Goal: Information Seeking & Learning: Learn about a topic

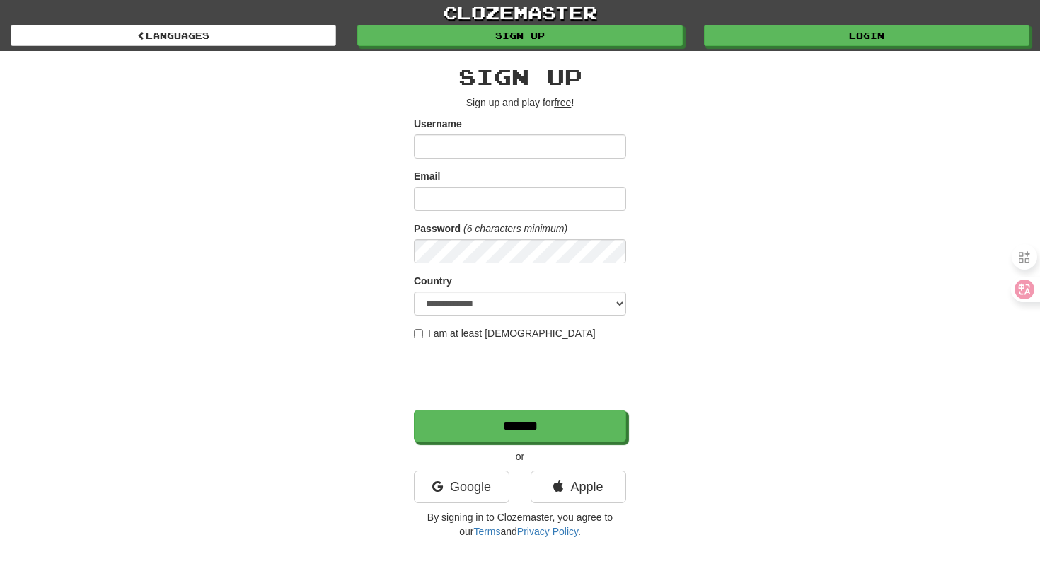
click at [579, 155] on input "Username" at bounding box center [520, 146] width 212 height 24
click at [472, 485] on link "Google" at bounding box center [461, 486] width 95 height 33
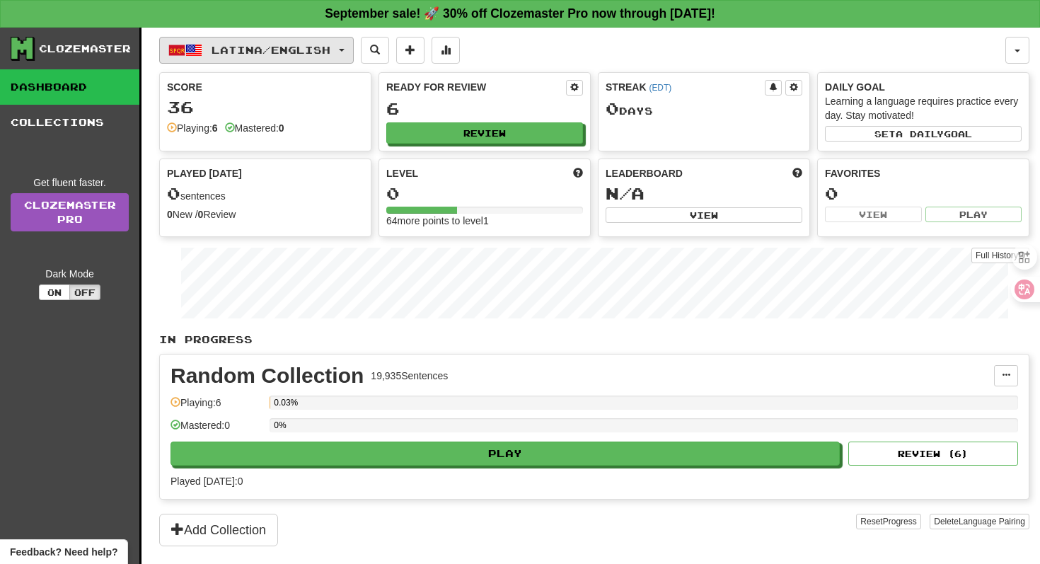
click at [274, 58] on button "Latina / English" at bounding box center [256, 50] width 195 height 27
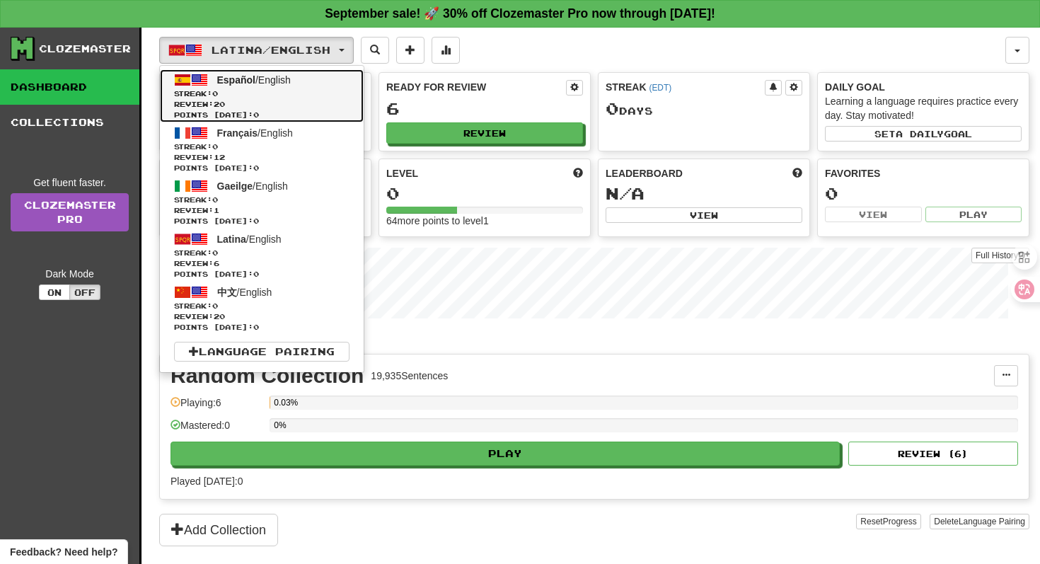
click at [263, 95] on span "Streak: 0" at bounding box center [261, 93] width 175 height 11
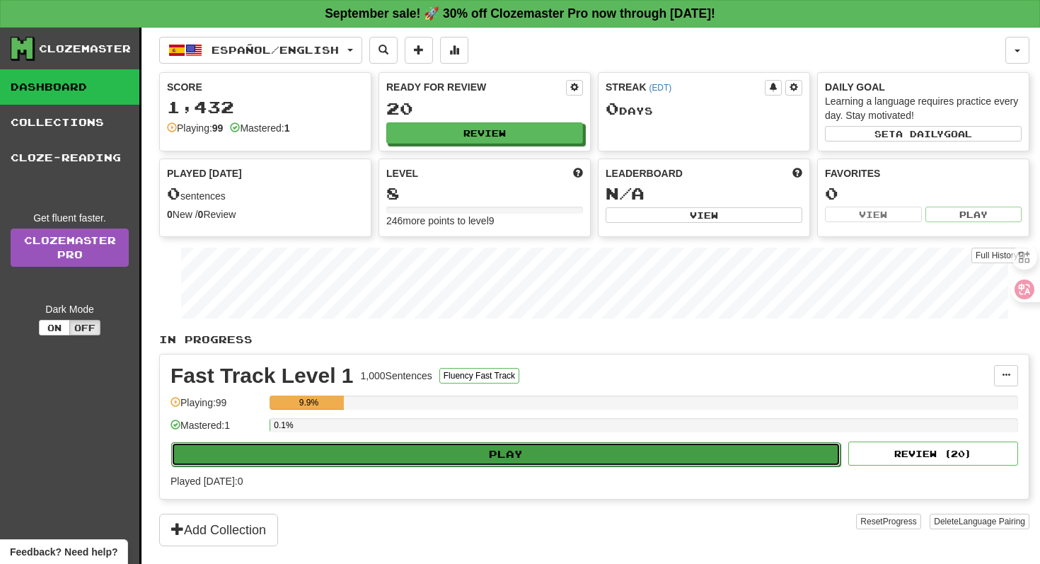
click at [434, 460] on button "Play" at bounding box center [505, 454] width 669 height 24
select select "**"
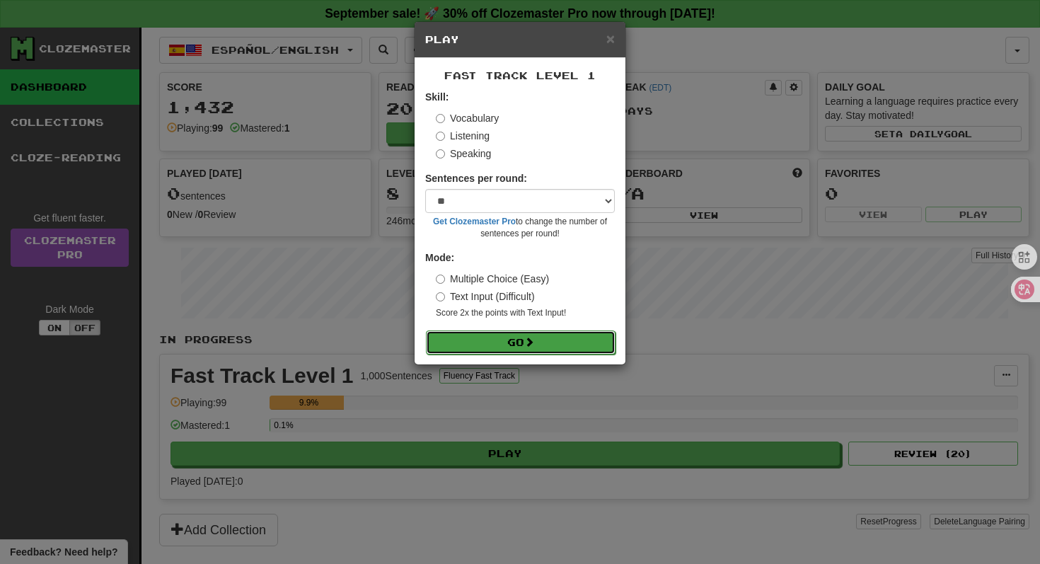
click at [499, 342] on button "Go" at bounding box center [521, 342] width 190 height 24
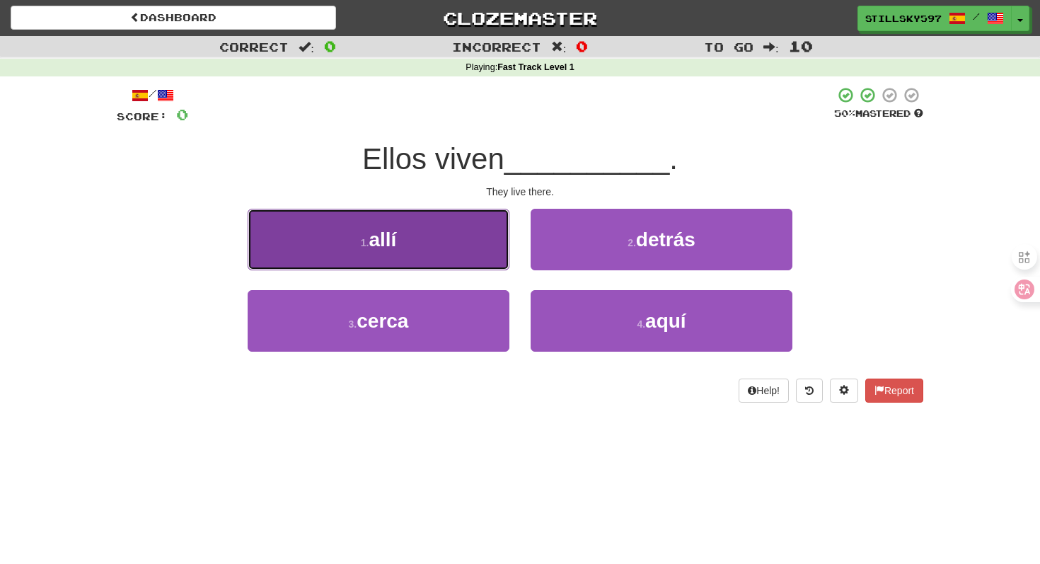
click at [477, 250] on button "1 . allí" at bounding box center [379, 240] width 262 height 62
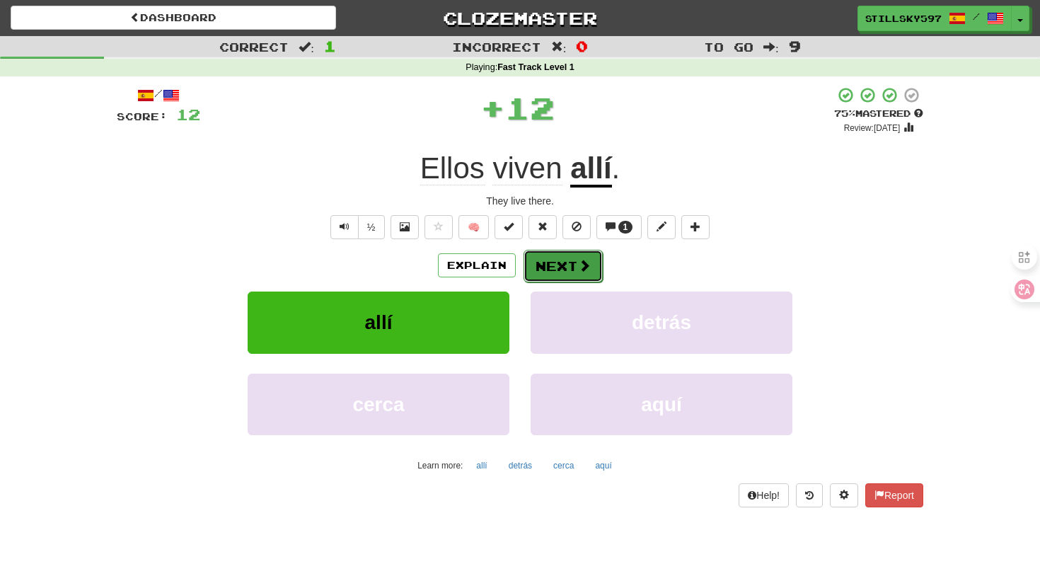
click at [554, 280] on button "Next" at bounding box center [562, 266] width 79 height 33
